Goal: Information Seeking & Learning: Learn about a topic

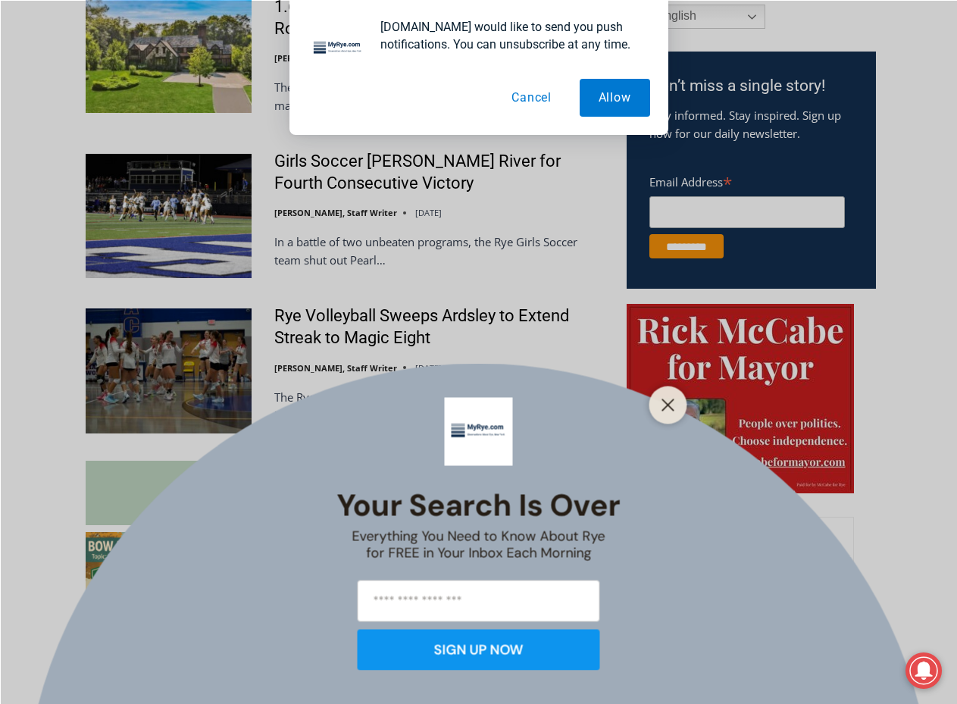
click at [543, 93] on button "Cancel" at bounding box center [532, 98] width 78 height 38
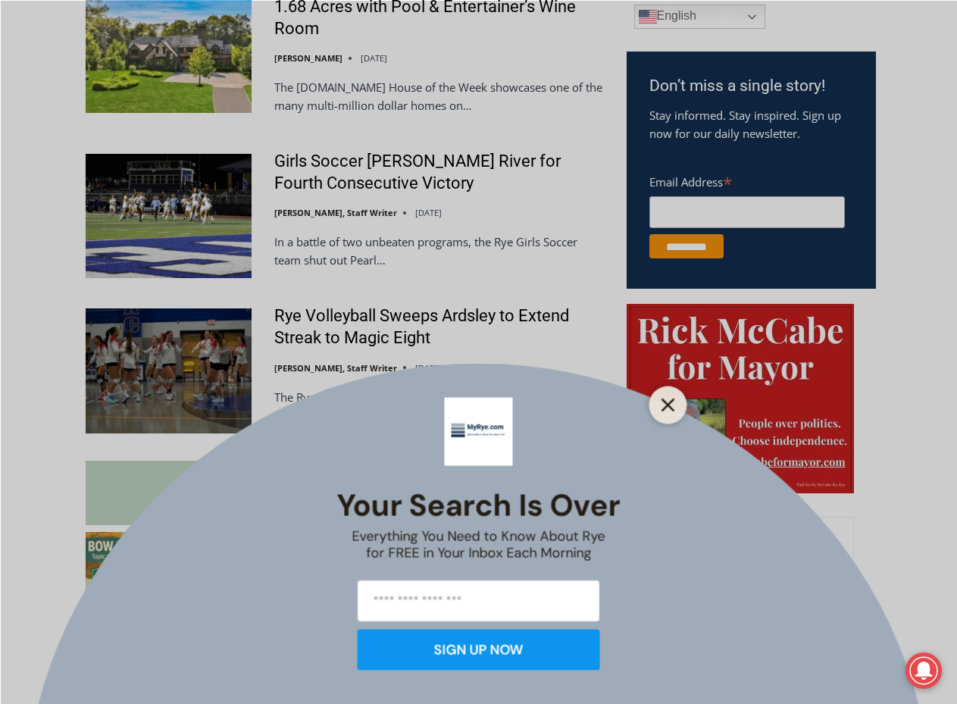
click at [669, 403] on icon "Close" at bounding box center [669, 405] width 14 height 14
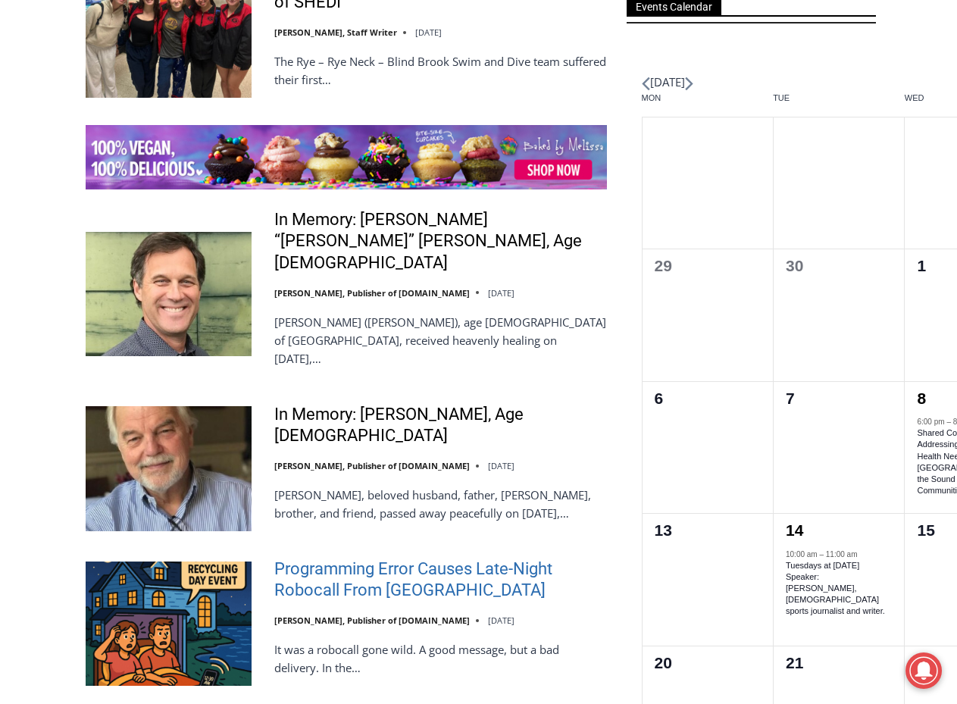
scroll to position [2301, 0]
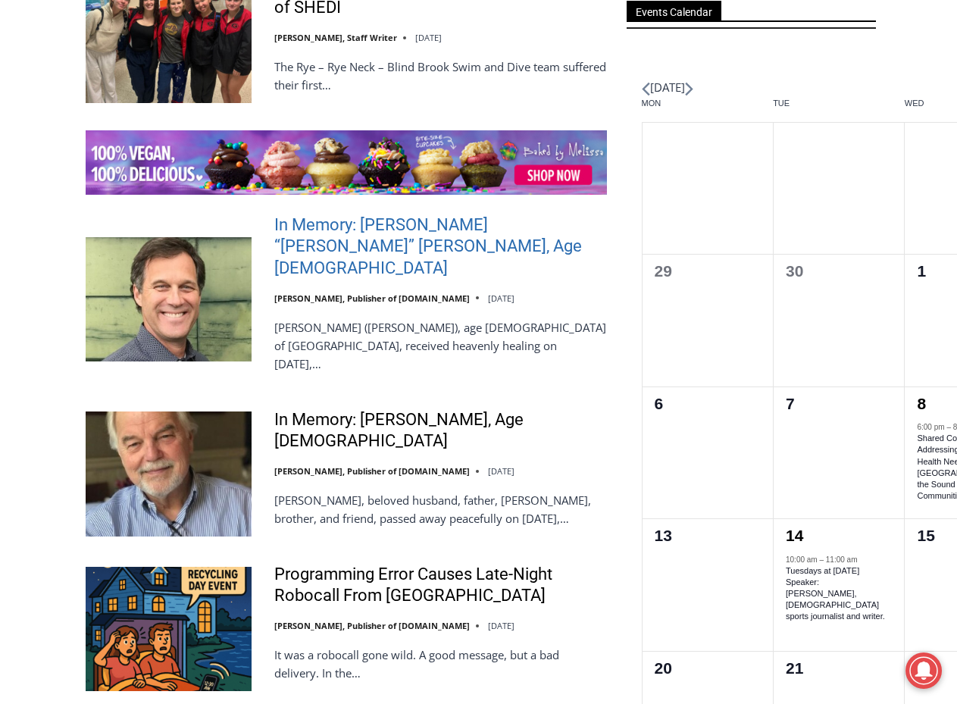
click at [365, 230] on link "In Memory: William “Bill” Nicholas Leary, Age 62" at bounding box center [440, 247] width 333 height 65
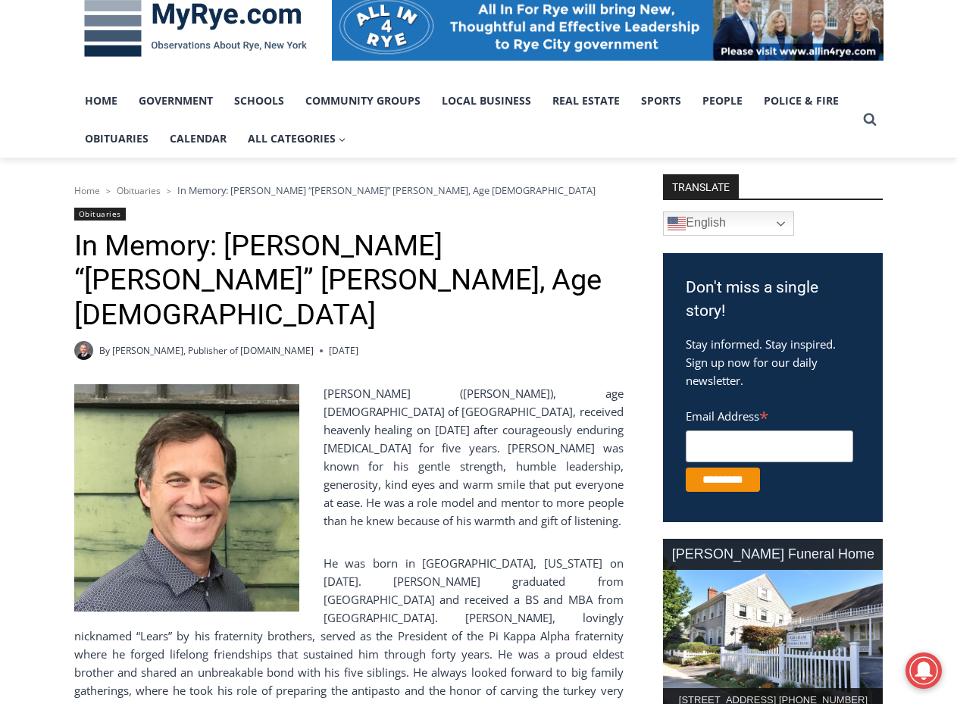
scroll to position [152, 0]
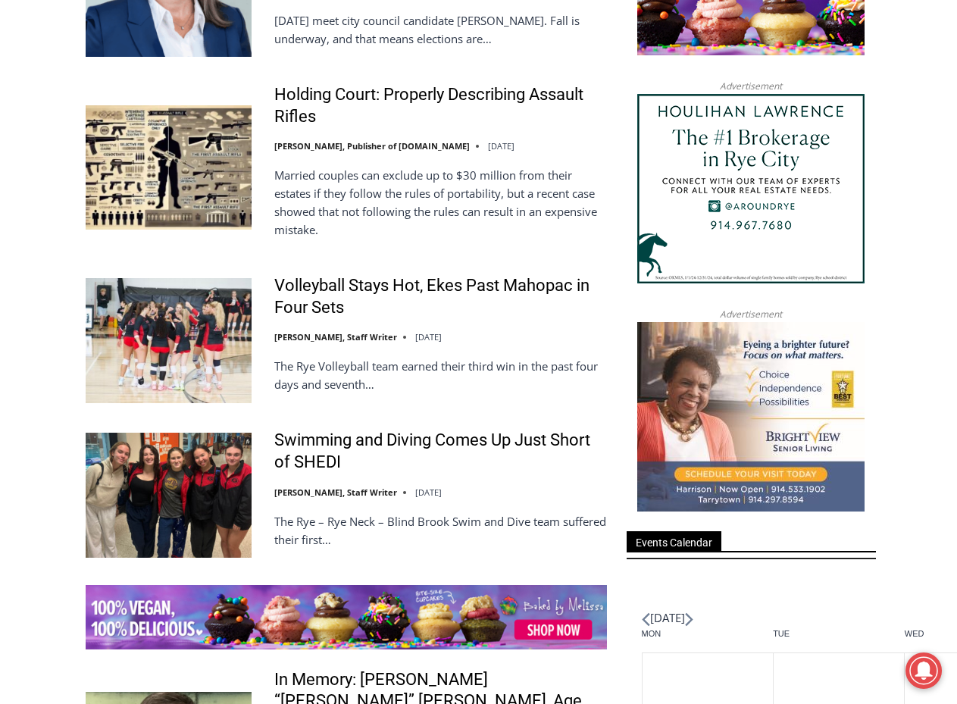
scroll to position [1392, 0]
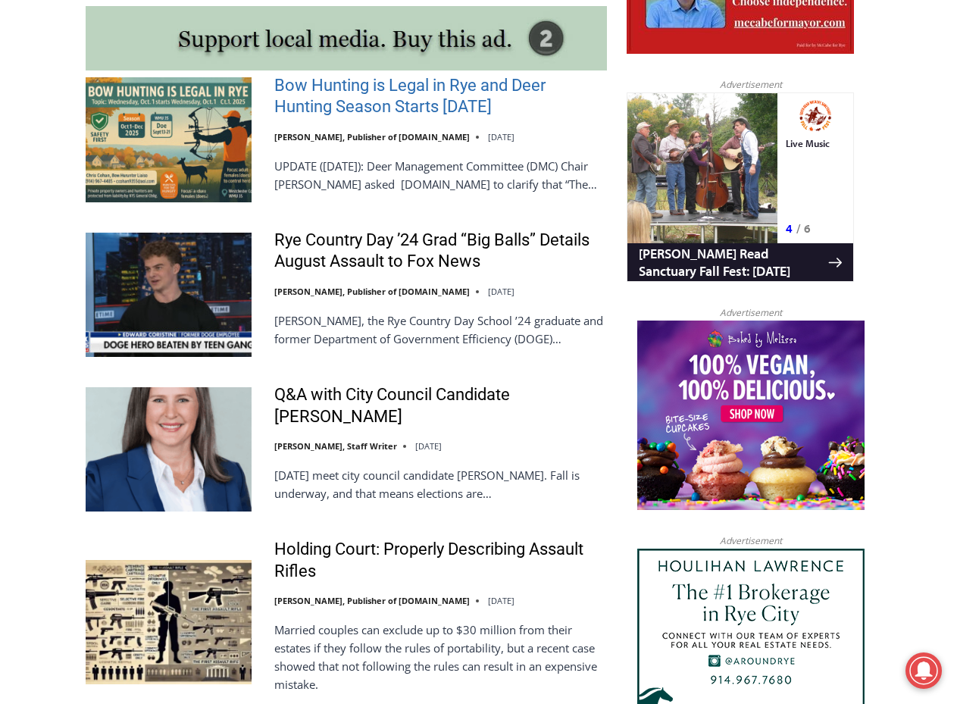
click at [309, 90] on link "Bow Hunting is Legal in Rye and Deer Hunting Season Starts [DATE]" at bounding box center [440, 96] width 333 height 43
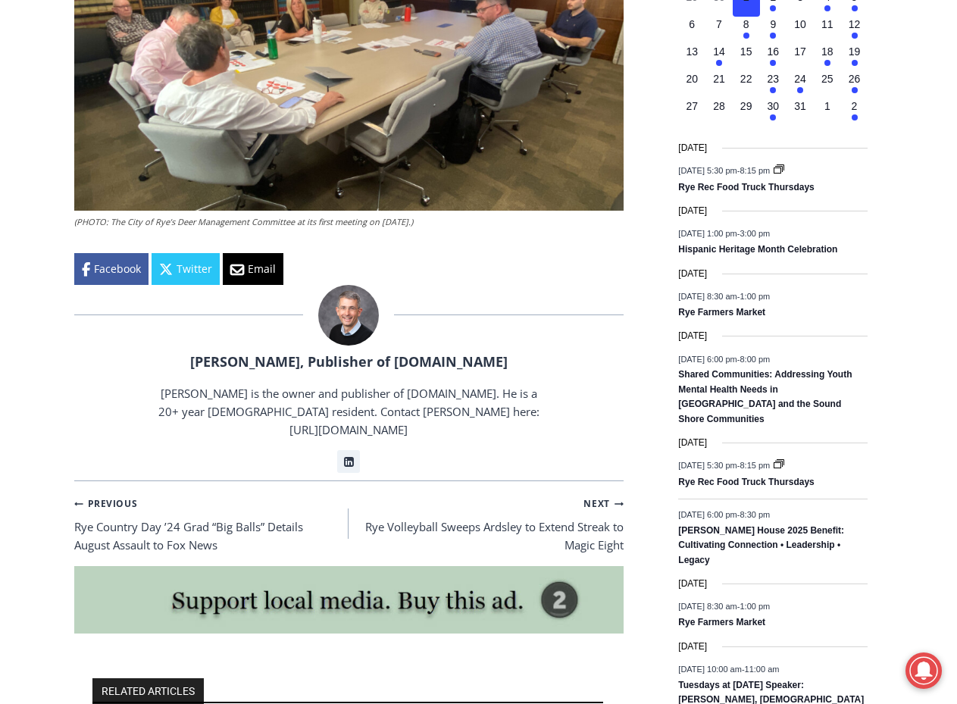
scroll to position [2172, 0]
